Goal: Browse casually

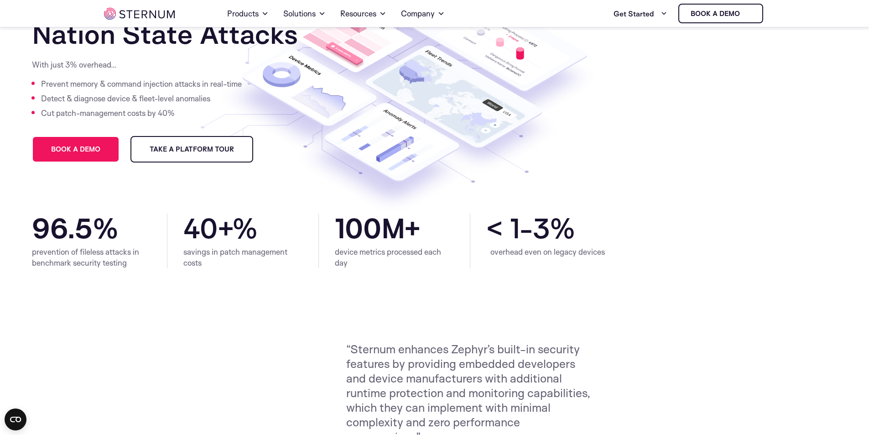
scroll to position [134, 0]
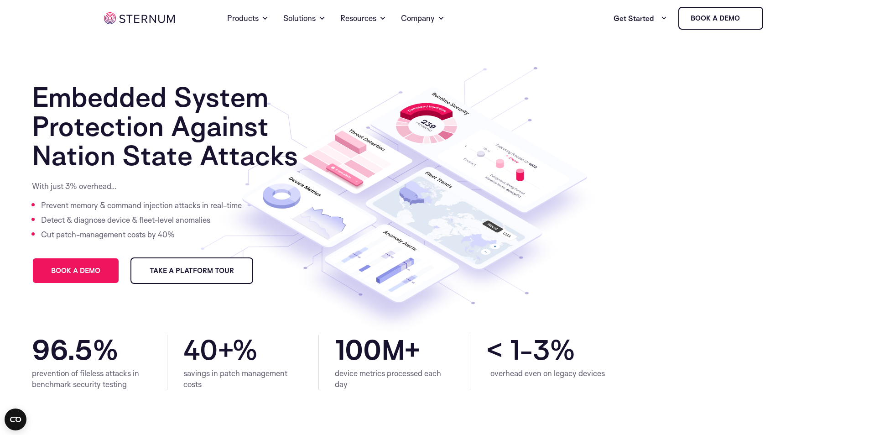
click at [513, 88] on icon at bounding box center [407, 222] width 424 height 351
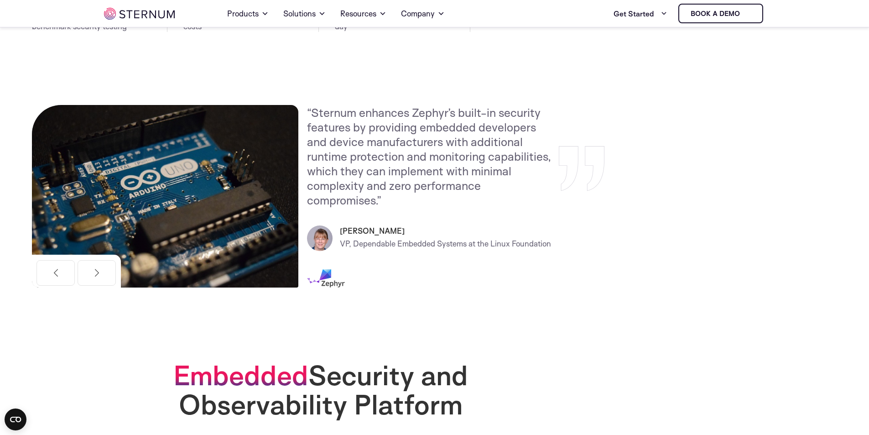
scroll to position [361, 0]
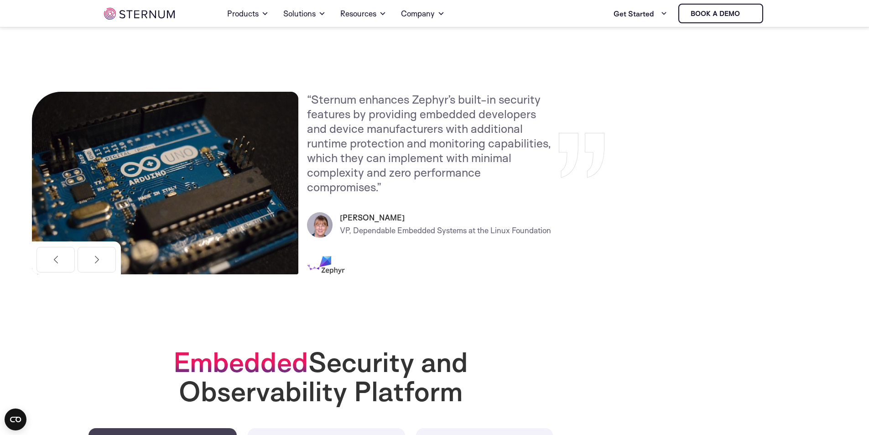
click at [441, 62] on section "Previous “Seamless baked-in security with none of the added investment or compl…" at bounding box center [320, 183] width 641 height 274
